Goal: Task Accomplishment & Management: Manage account settings

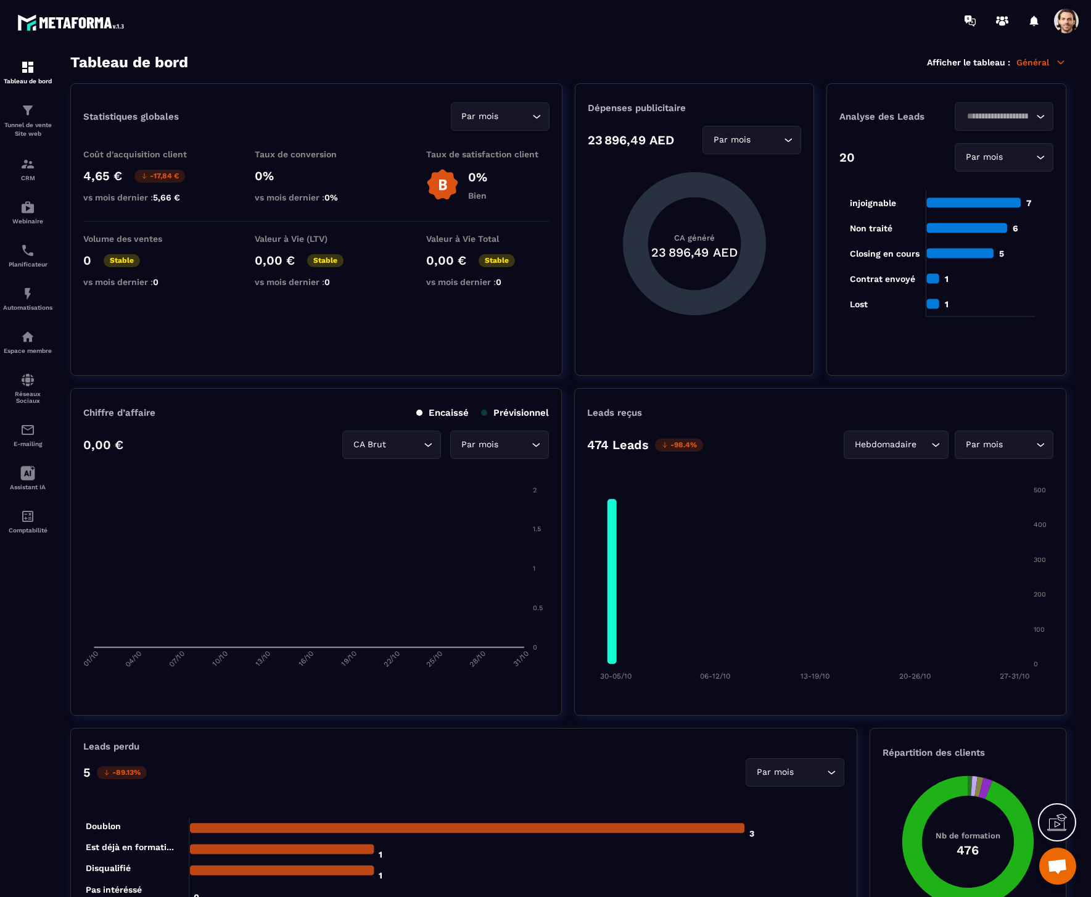
click at [1067, 21] on span at bounding box center [1066, 21] width 25 height 25
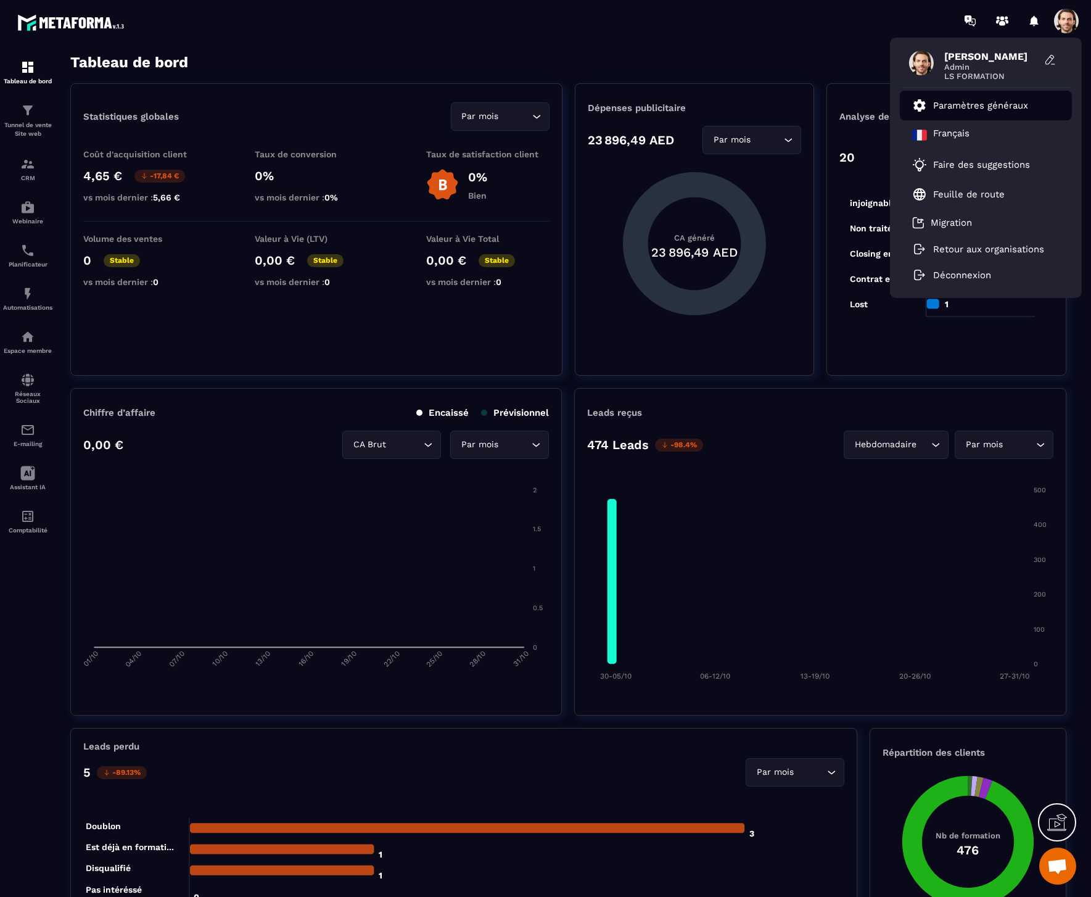
click at [978, 105] on p "Paramètres généraux" at bounding box center [980, 105] width 95 height 11
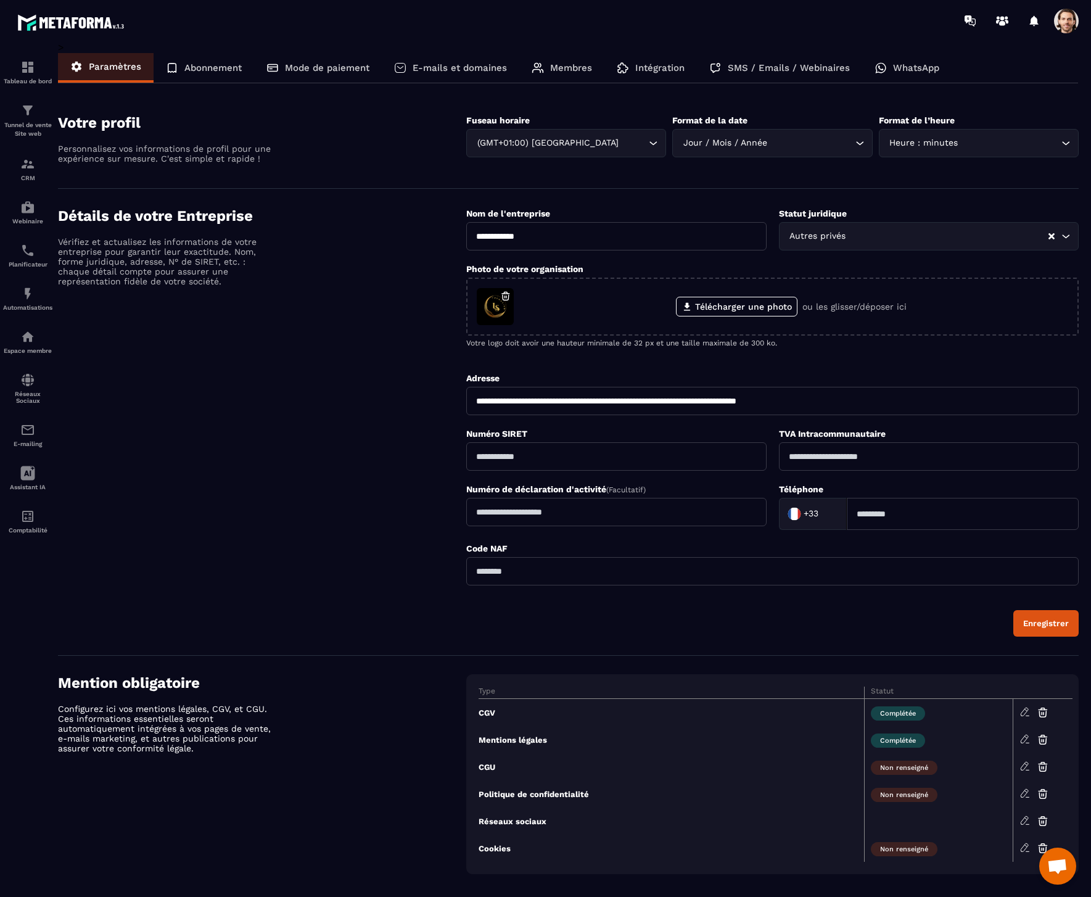
click at [213, 64] on p "Abonnement" at bounding box center [212, 67] width 57 height 11
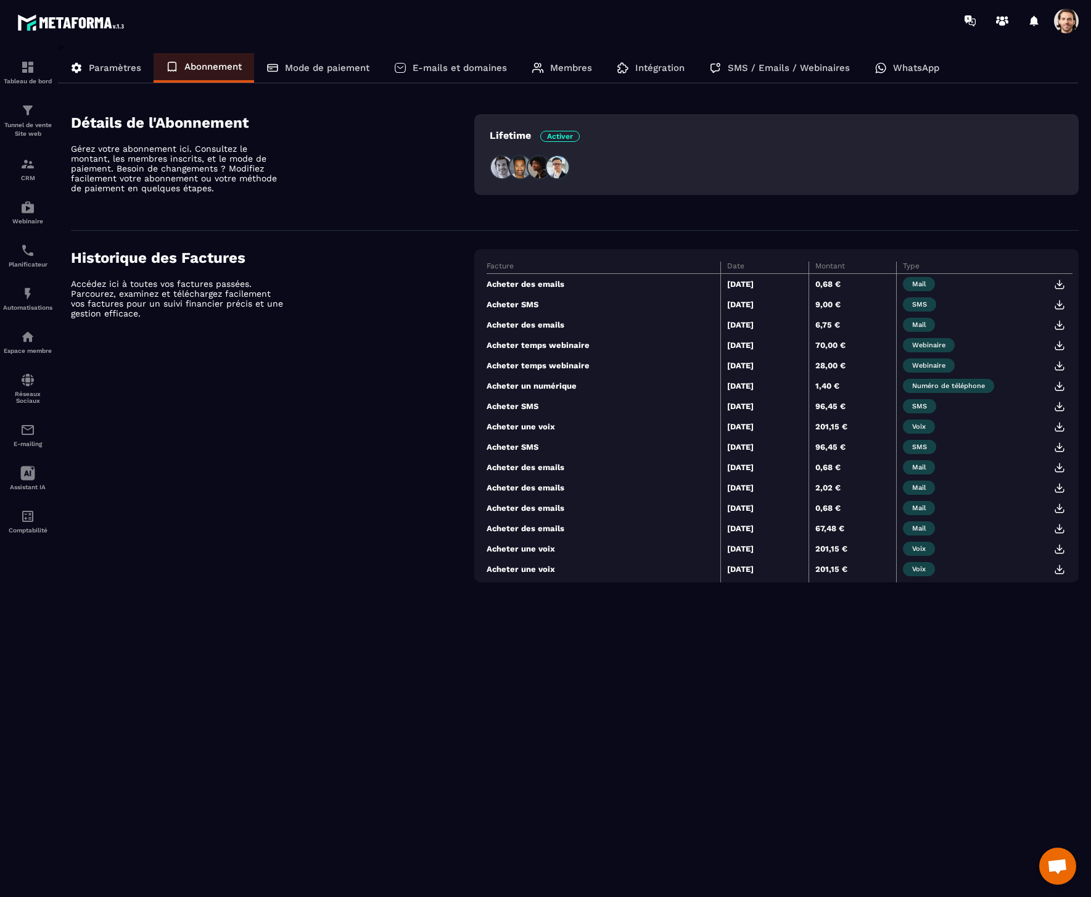
click at [485, 70] on p "E-mails et domaines" at bounding box center [460, 67] width 94 height 11
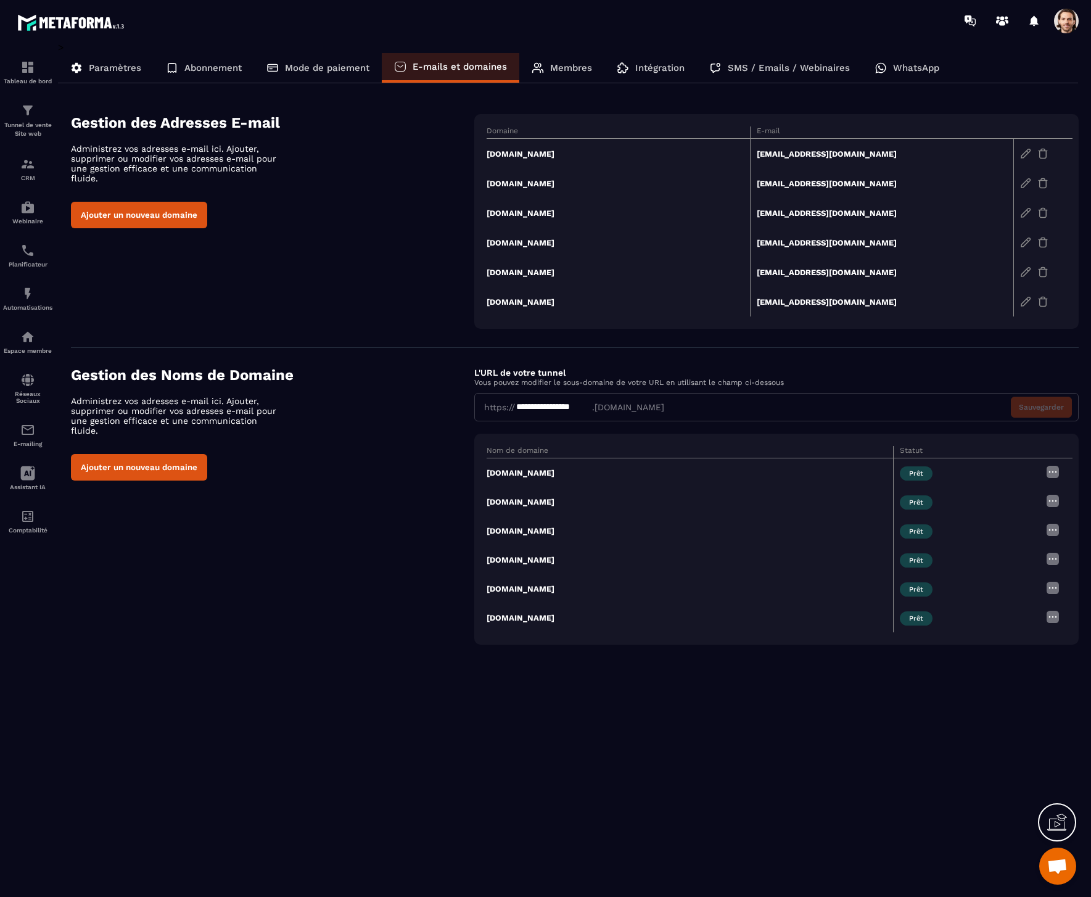
click at [120, 66] on p "Paramètres" at bounding box center [115, 67] width 52 height 11
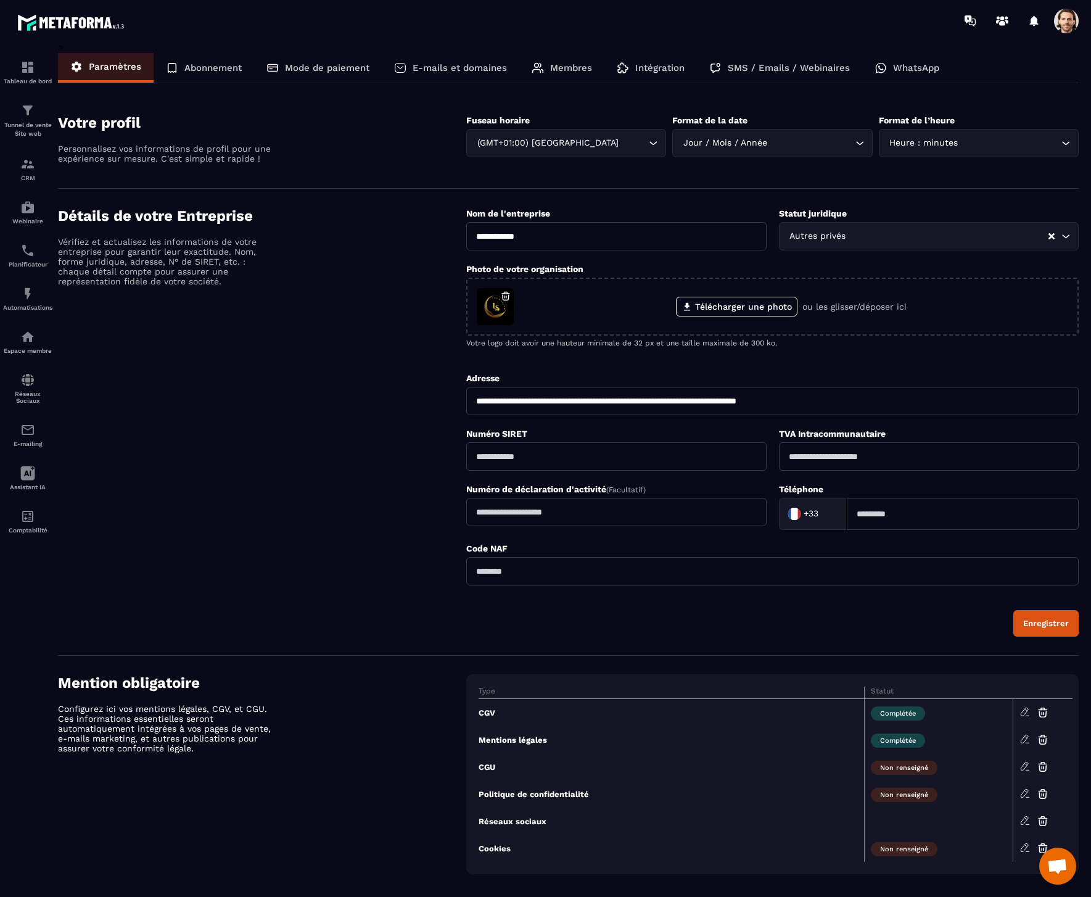
click at [1061, 23] on span at bounding box center [1066, 21] width 25 height 25
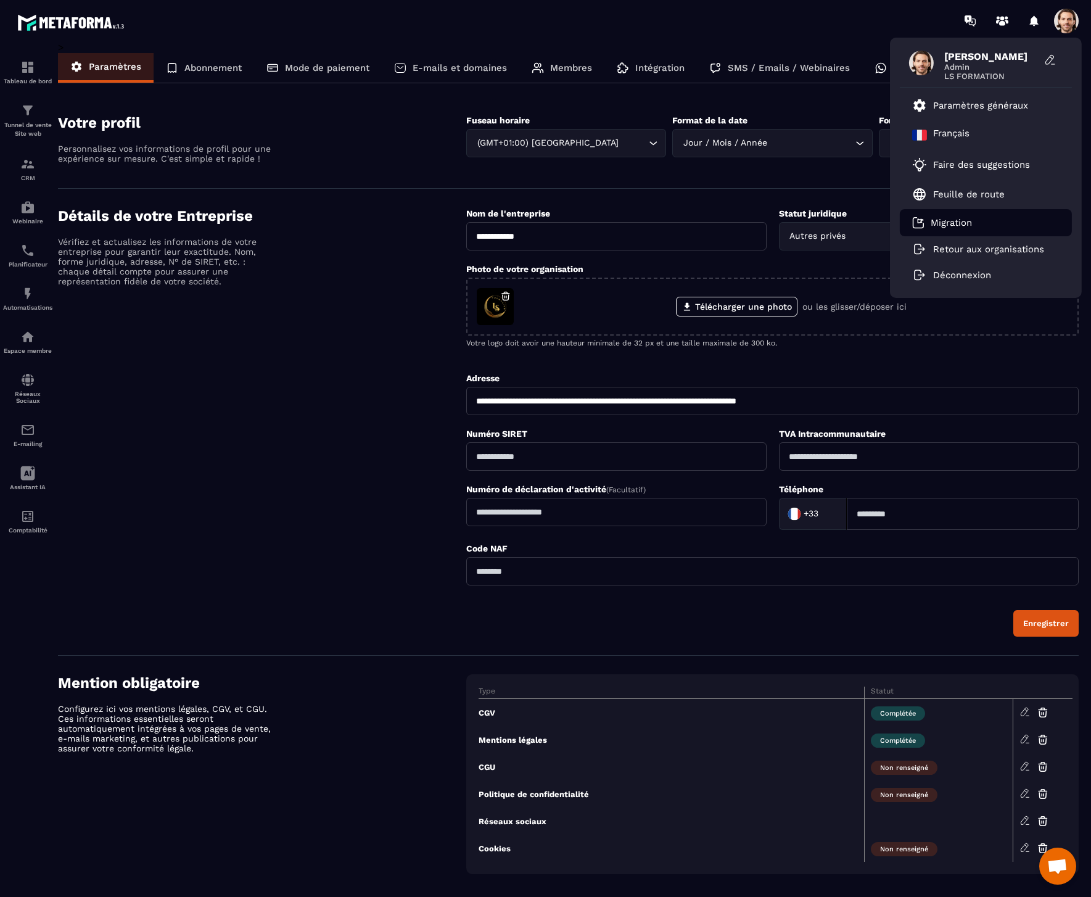
click at [990, 224] on li "Migration" at bounding box center [986, 222] width 172 height 27
click at [948, 218] on p "Migration" at bounding box center [950, 222] width 41 height 11
